Goal: Information Seeking & Learning: Check status

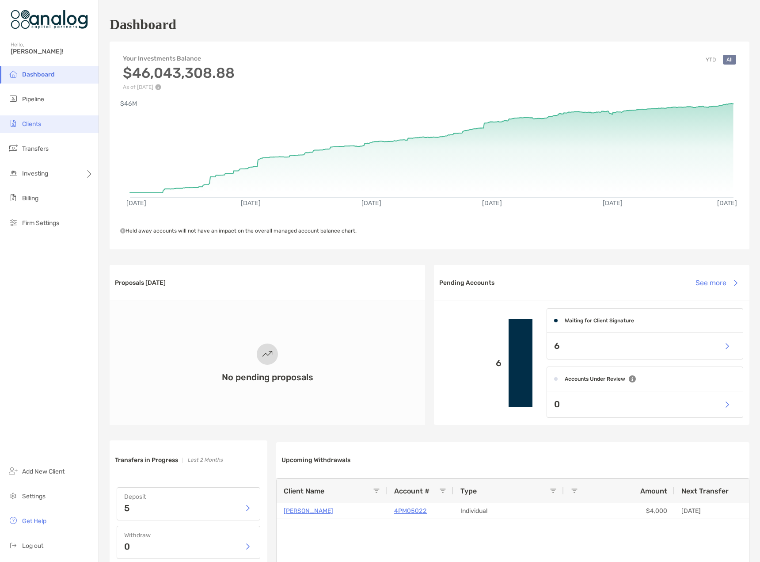
click at [38, 120] on span "Clients" at bounding box center [31, 124] width 19 height 8
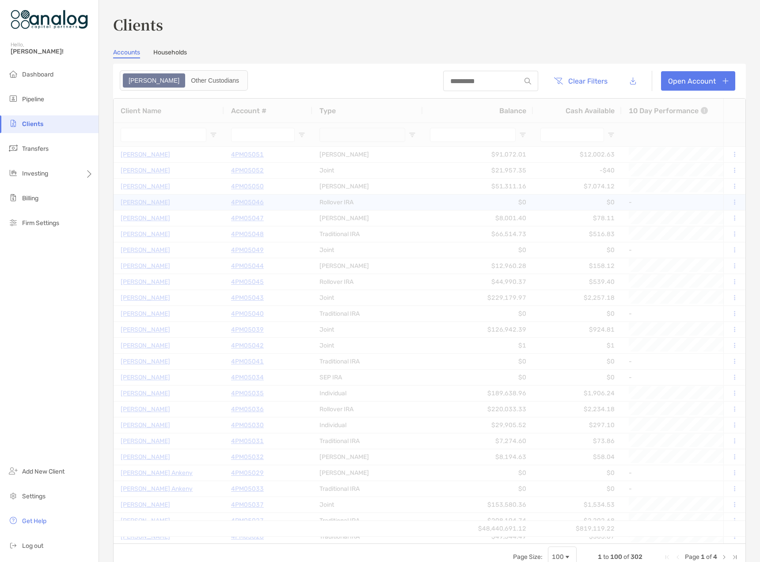
type input "****"
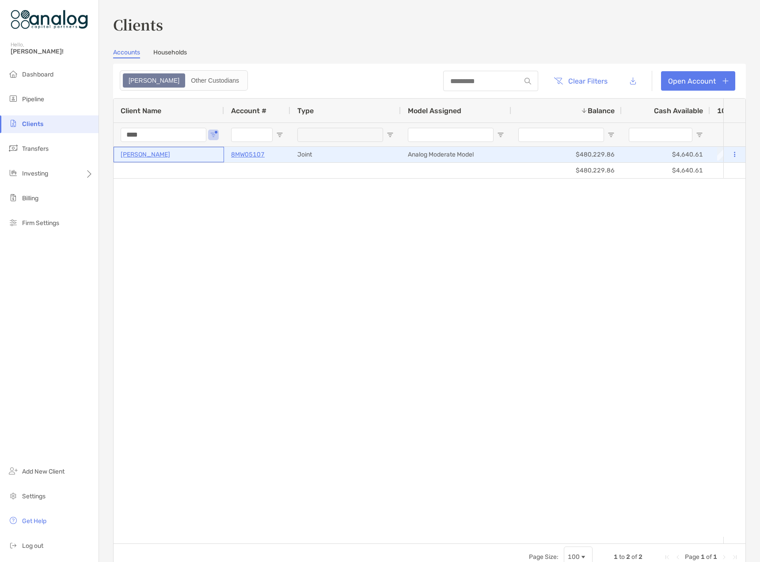
click at [144, 154] on p "[PERSON_NAME]" at bounding box center [145, 154] width 49 height 11
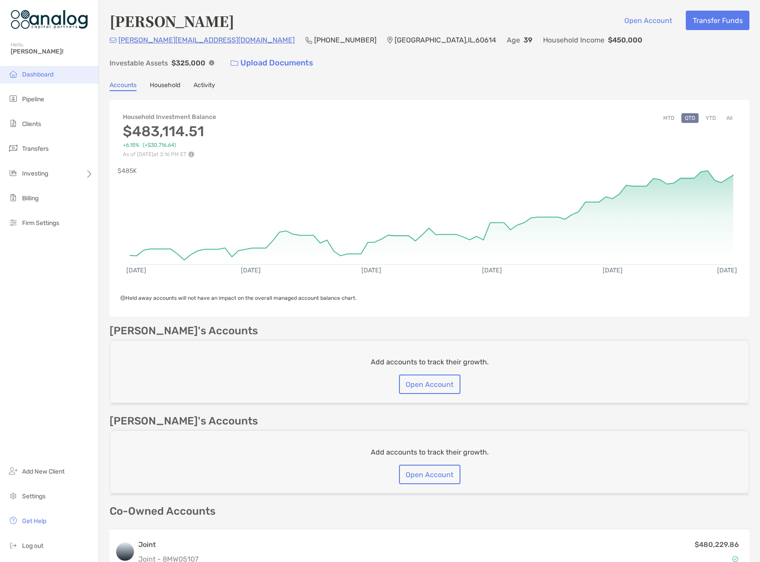
click at [46, 72] on span "Dashboard" at bounding box center [37, 75] width 31 height 8
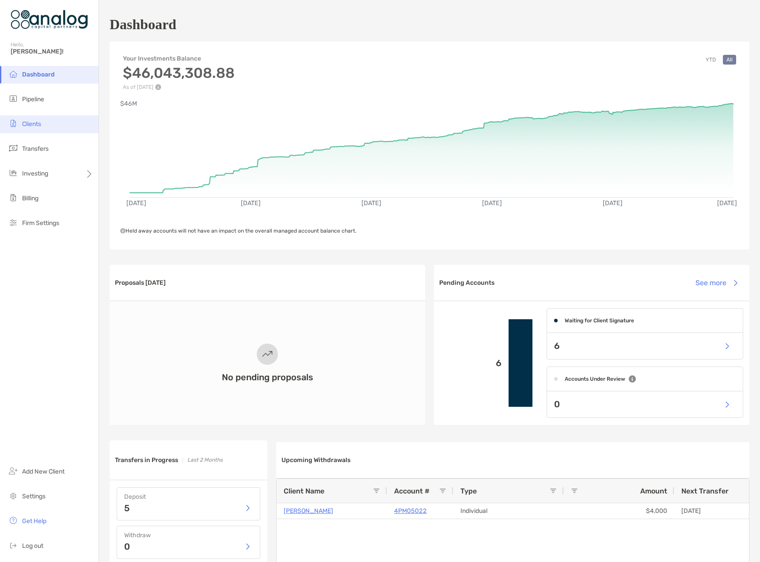
click at [43, 126] on li "Clients" at bounding box center [49, 124] width 99 height 18
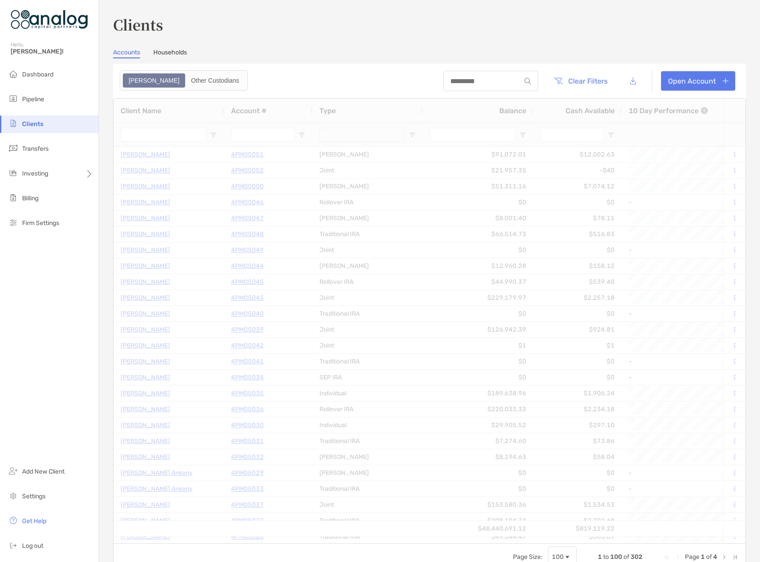
type input "****"
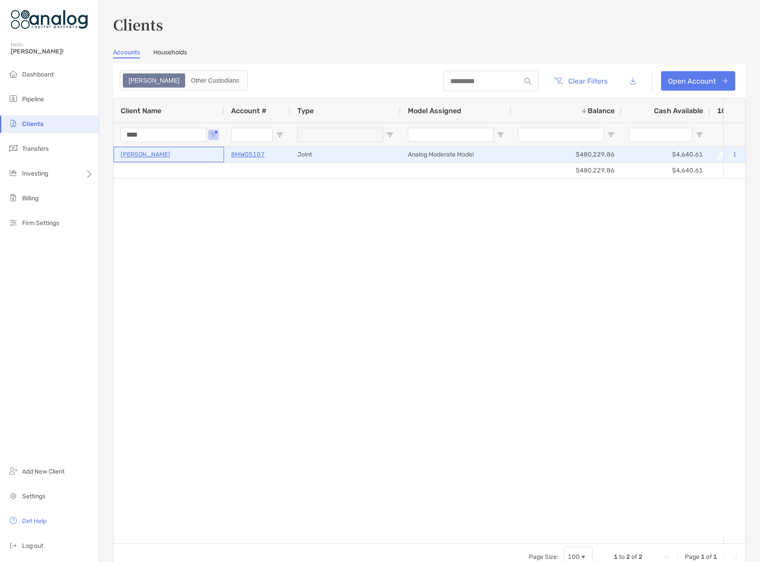
click at [154, 156] on p "[PERSON_NAME]" at bounding box center [145, 154] width 49 height 11
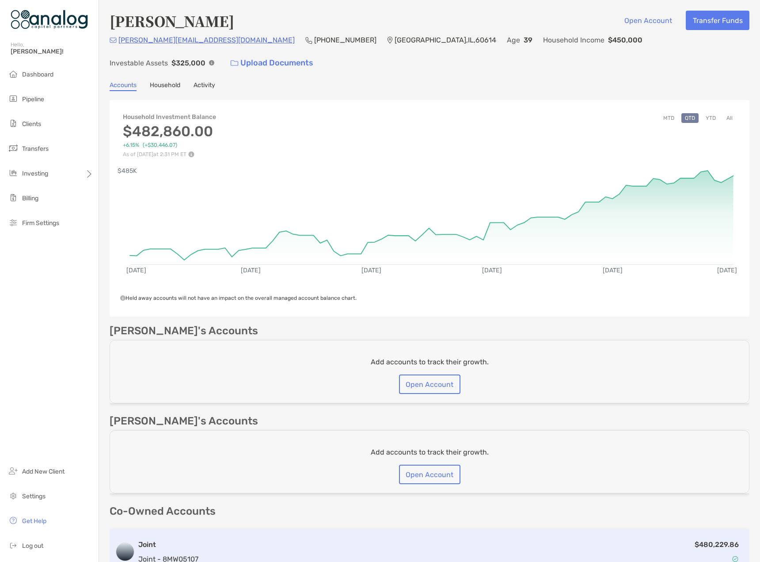
scroll to position [96, 0]
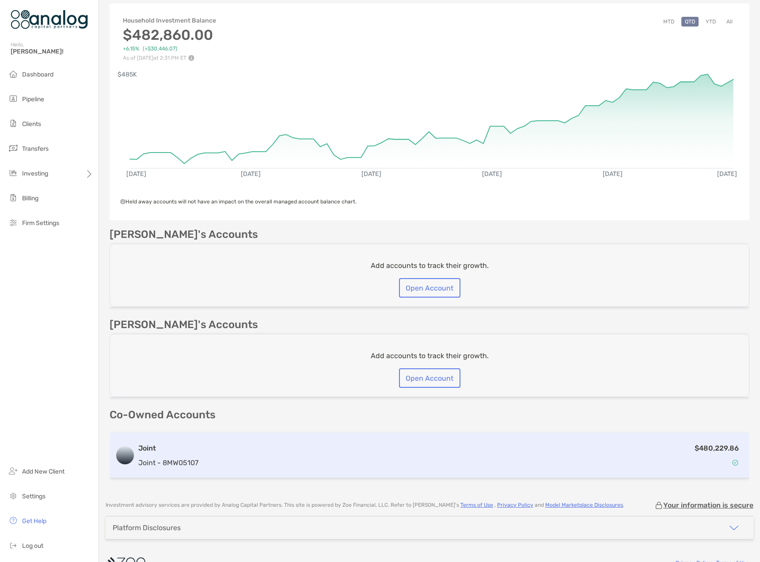
click at [411, 442] on div "$480,229.86" at bounding box center [473, 455] width 542 height 26
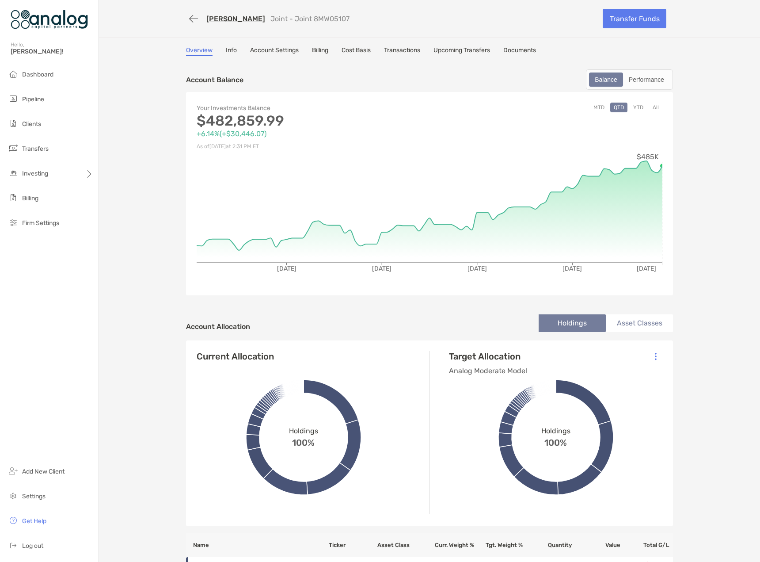
click at [640, 110] on button "YTD" at bounding box center [638, 108] width 17 height 10
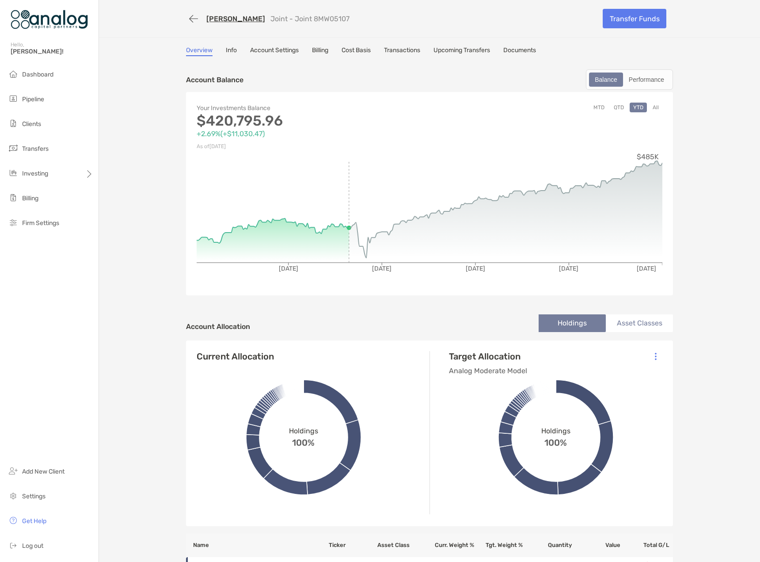
click at [401, 54] on link "Transactions" at bounding box center [402, 51] width 36 height 10
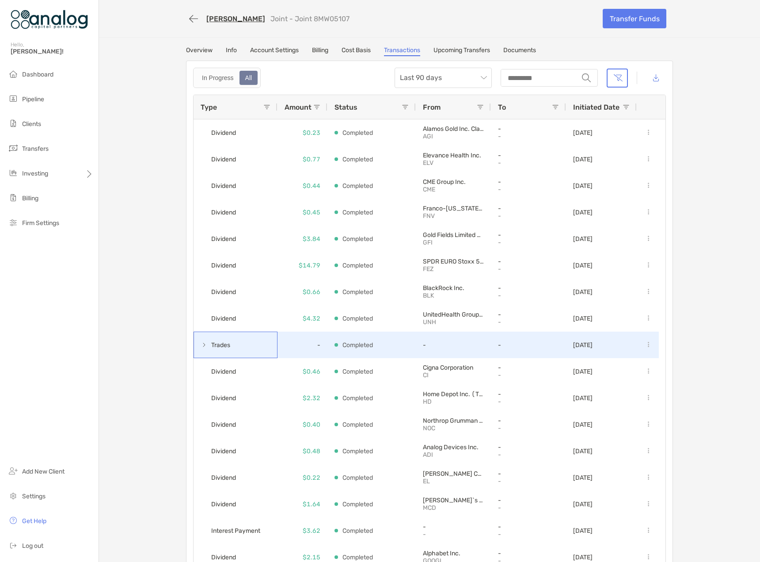
click at [201, 348] on span at bounding box center [204, 344] width 7 height 7
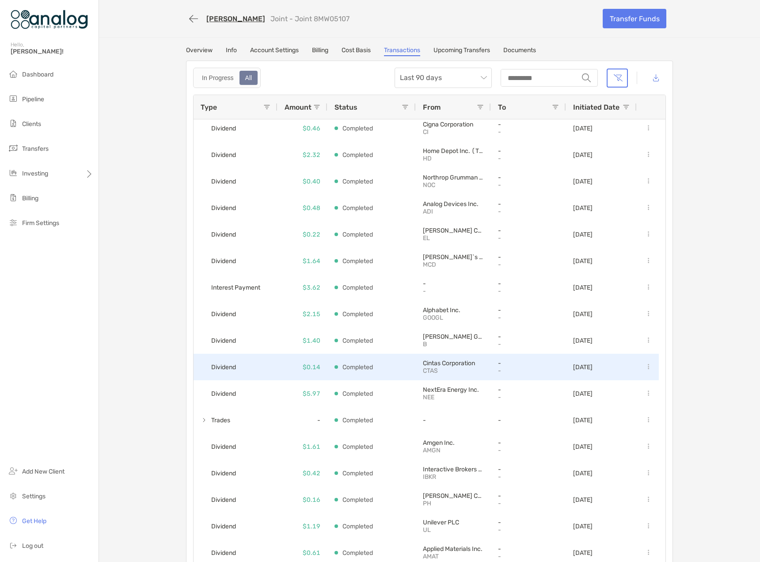
scroll to position [486, 0]
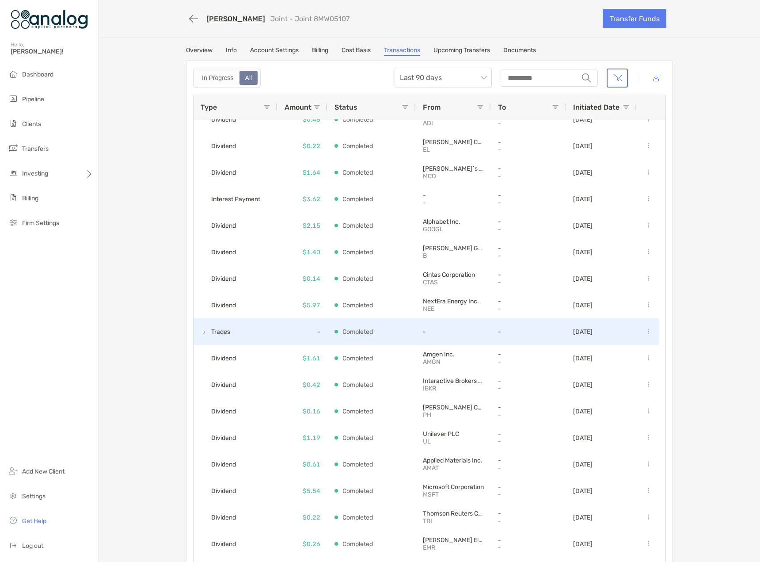
click at [206, 337] on span "Trades" at bounding box center [216, 331] width 31 height 15
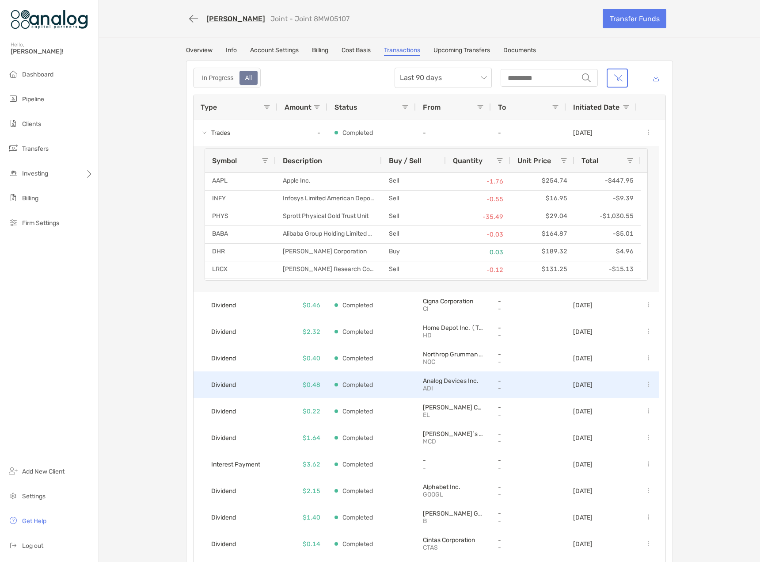
scroll to position [0, 0]
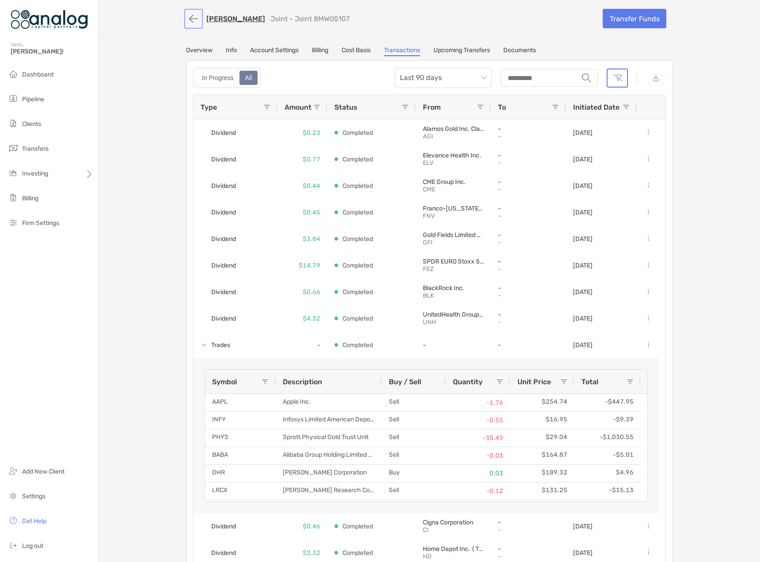
click at [187, 19] on button "button" at bounding box center [193, 19] width 15 height 16
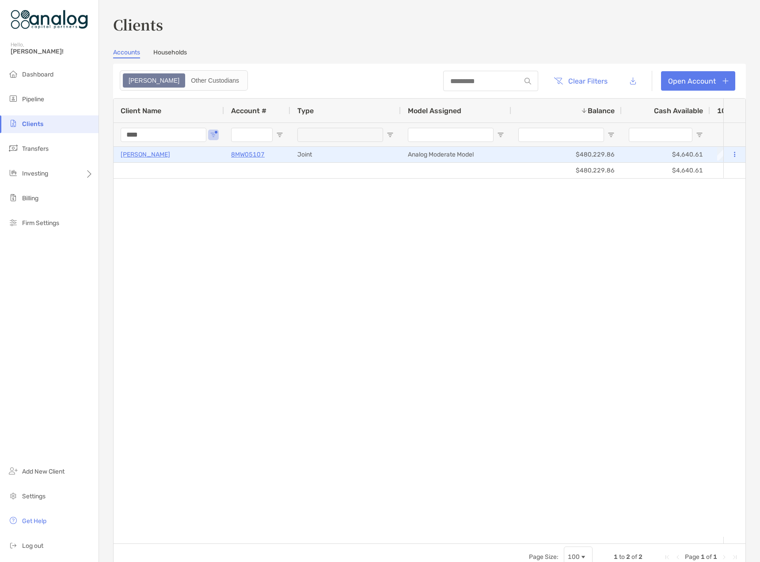
click at [151, 156] on p "[PERSON_NAME]" at bounding box center [145, 154] width 49 height 11
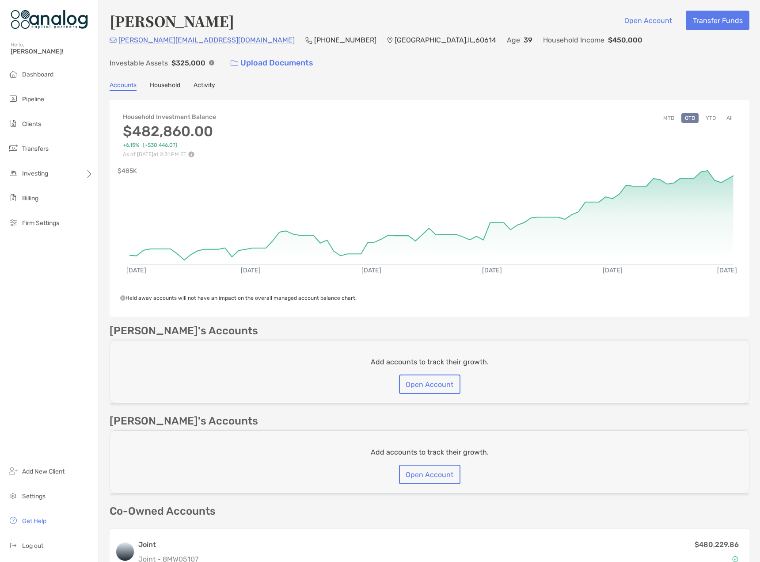
click at [704, 113] on button "YTD" at bounding box center [710, 118] width 17 height 10
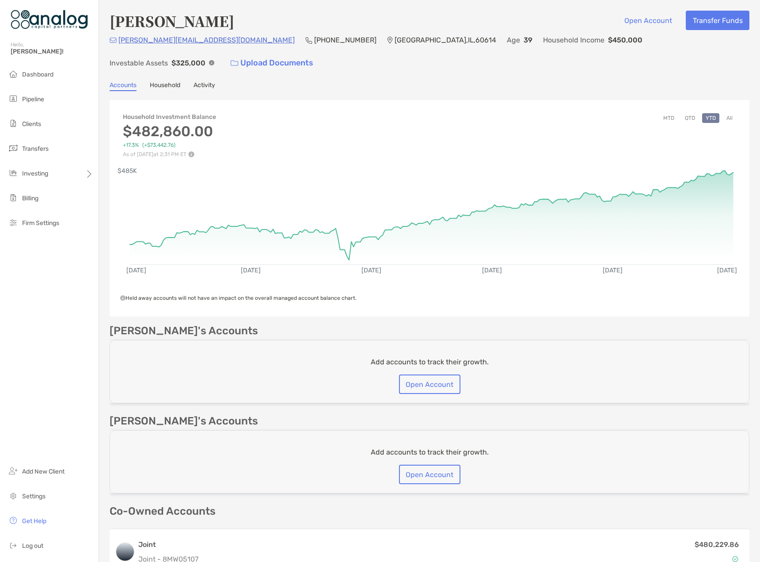
scroll to position [88, 0]
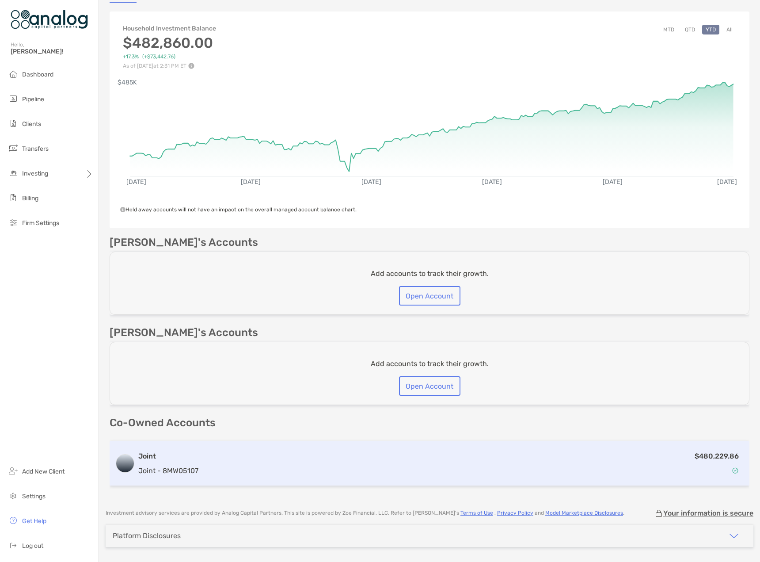
click at [334, 450] on div "$480,229.86" at bounding box center [473, 463] width 542 height 26
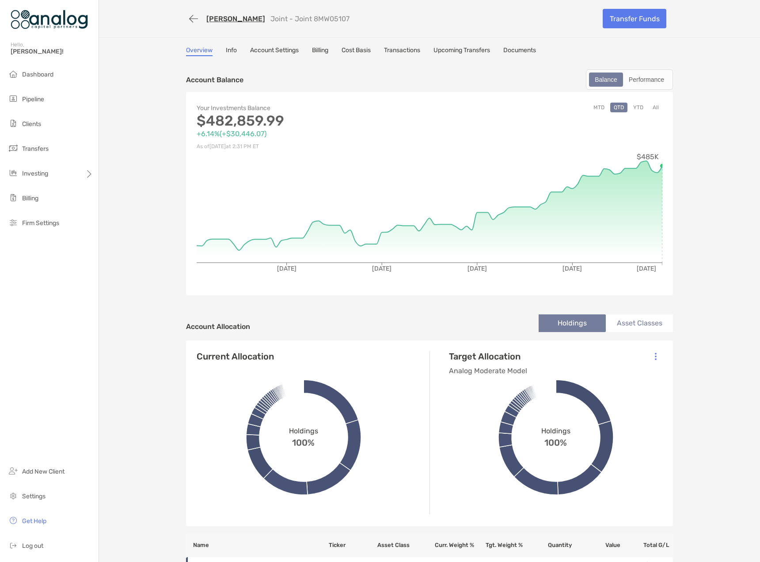
click at [362, 53] on link "Cost Basis" at bounding box center [356, 51] width 29 height 10
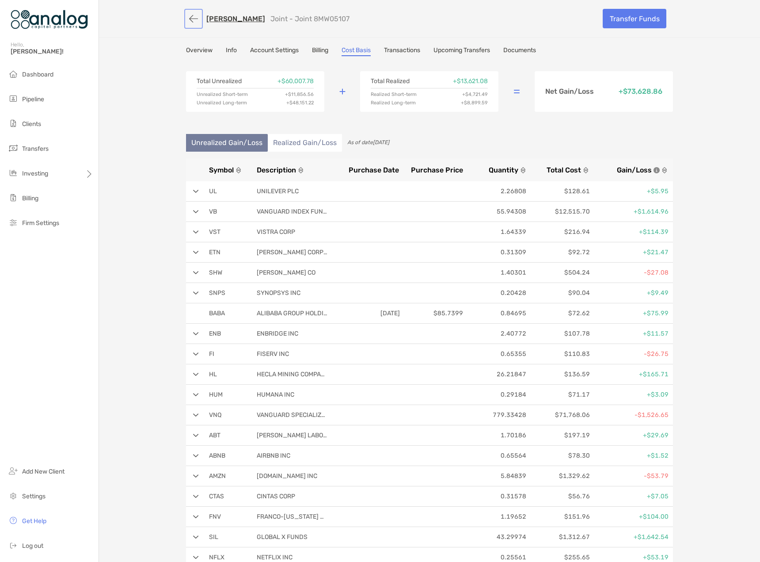
click at [187, 23] on button "button" at bounding box center [193, 19] width 15 height 16
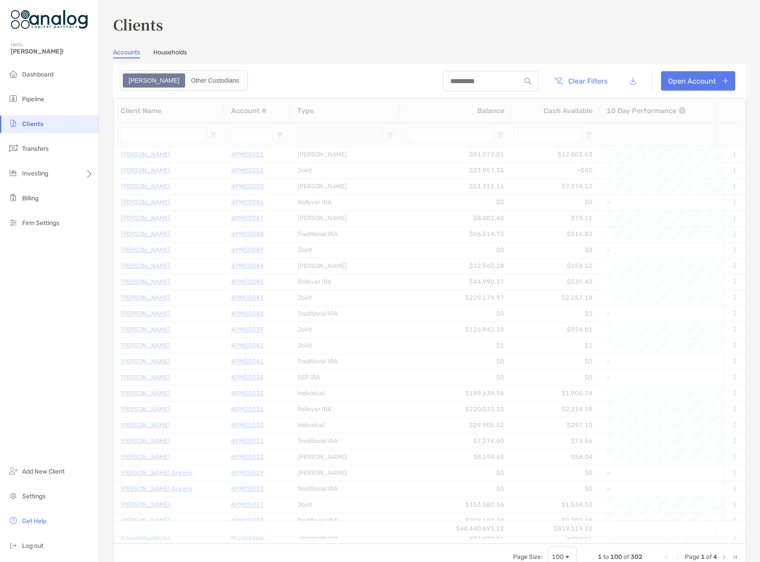
type input "****"
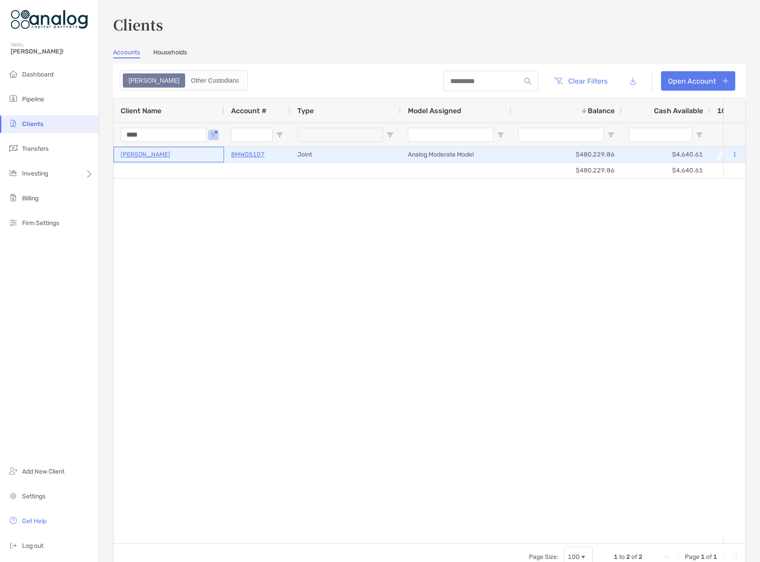
click at [150, 158] on p "[PERSON_NAME]" at bounding box center [145, 154] width 49 height 11
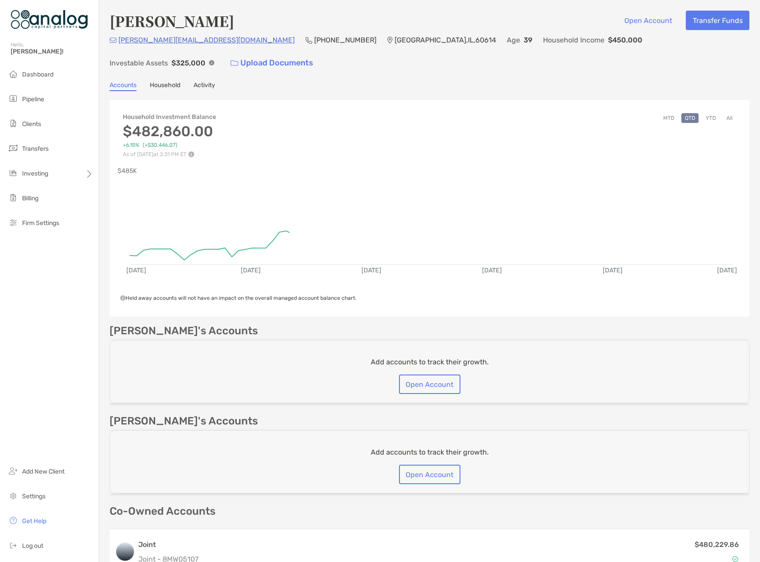
scroll to position [96, 0]
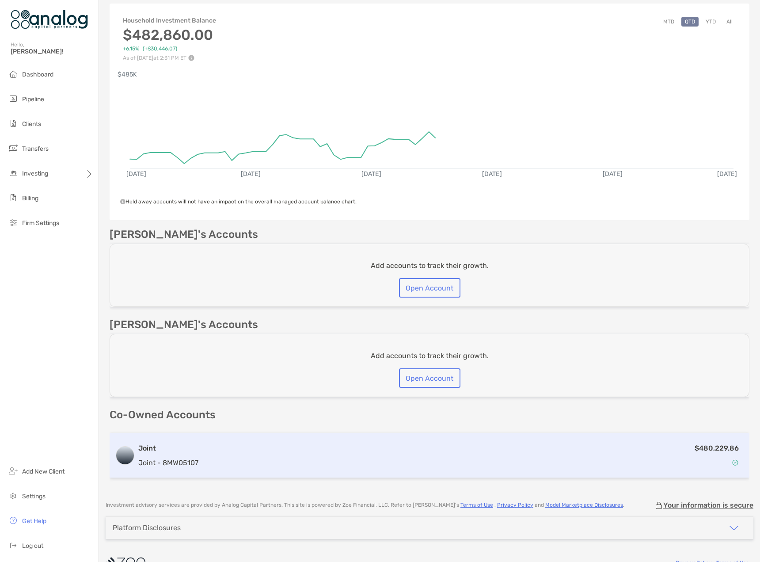
click at [396, 442] on div "$480,229.86" at bounding box center [473, 455] width 542 height 26
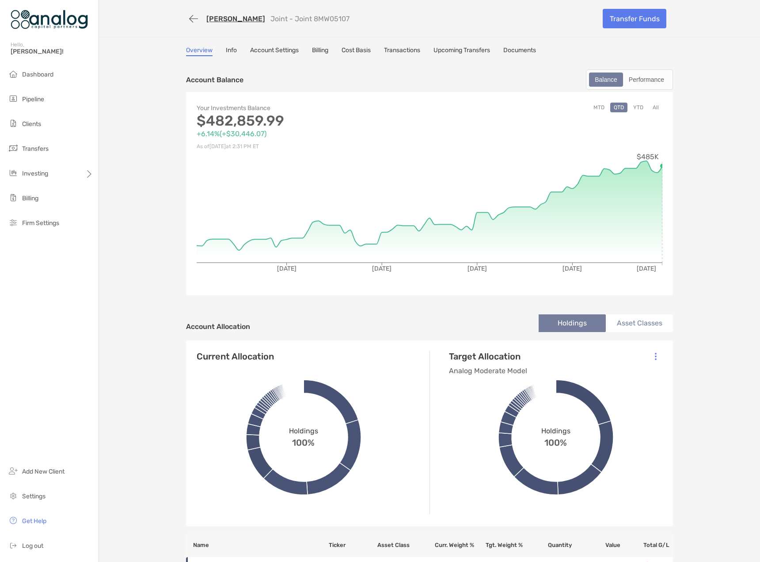
click at [415, 53] on link "Transactions" at bounding box center [402, 51] width 36 height 10
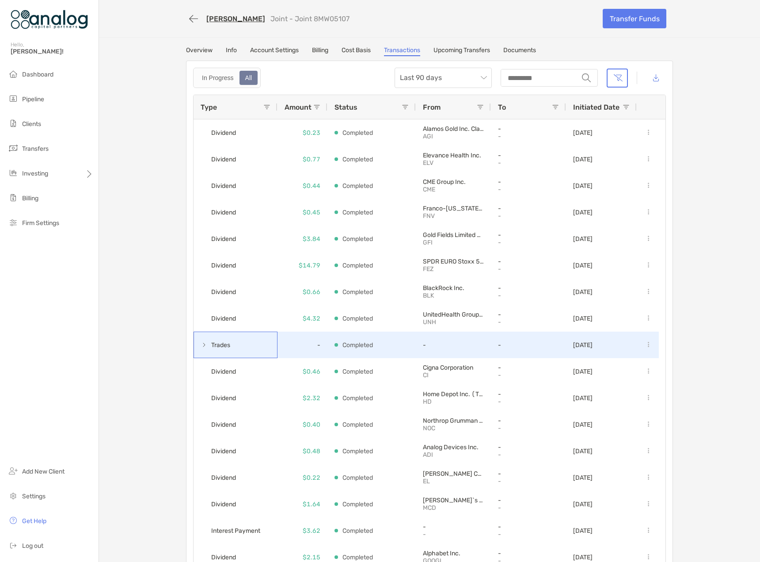
click at [221, 346] on span "Trades" at bounding box center [220, 345] width 19 height 15
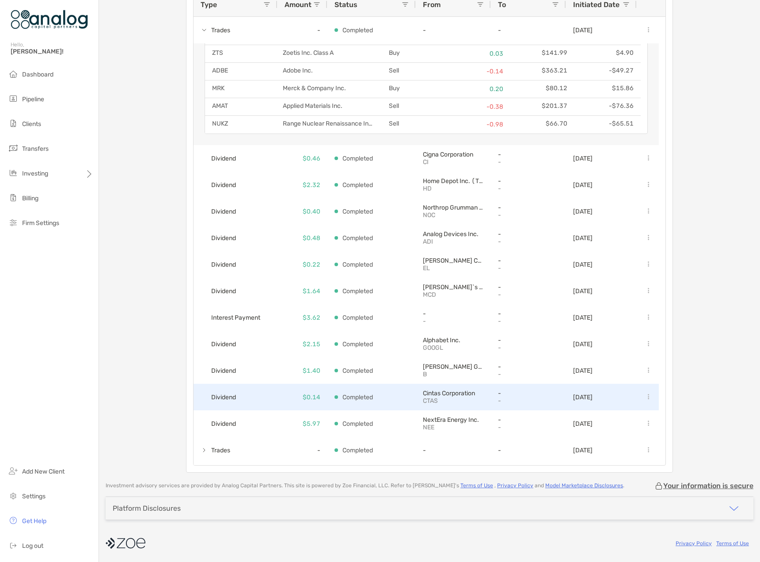
scroll to position [354, 0]
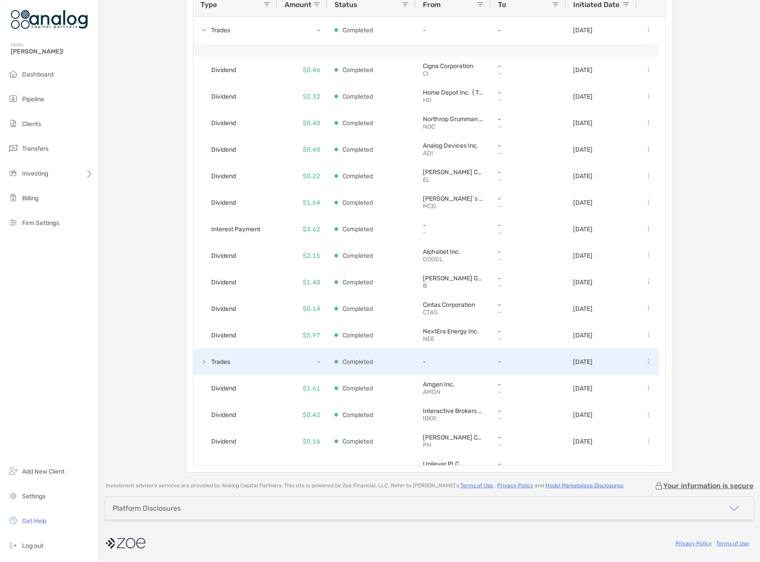
click at [202, 361] on span at bounding box center [204, 361] width 7 height 7
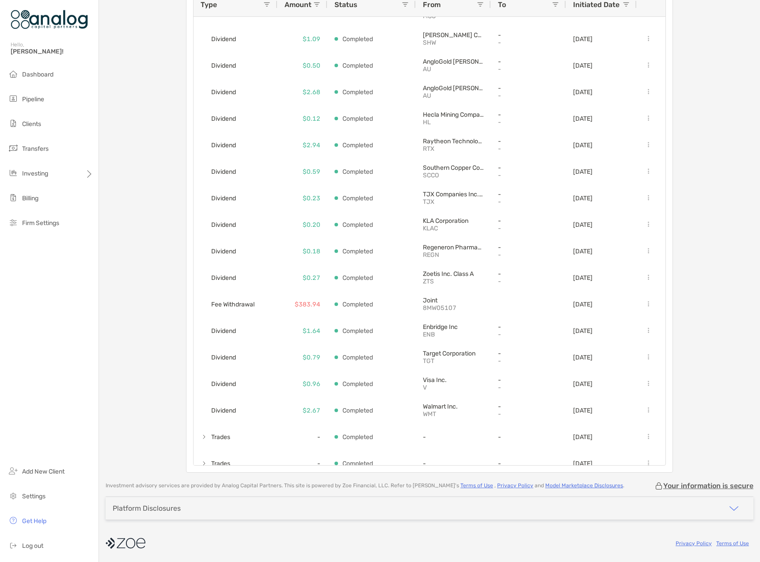
scroll to position [0, 0]
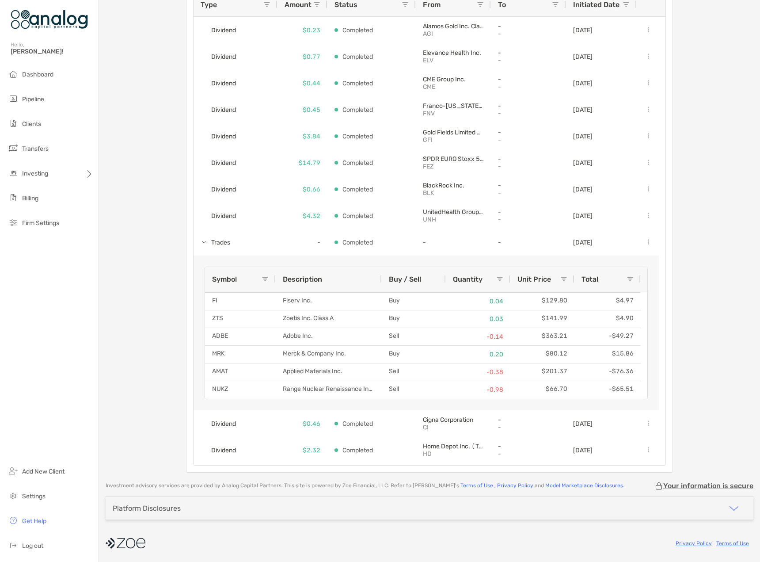
click at [168, 306] on div "[PERSON_NAME] Joint - Joint 8MW05107 Transfer Funds Overview Info Account Setti…" at bounding box center [429, 184] width 661 height 575
click at [57, 74] on li "Dashboard" at bounding box center [49, 75] width 99 height 18
